Goal: Browse casually

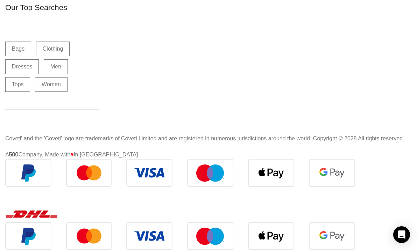
scroll to position [24548, 0]
